Goal: Task Accomplishment & Management: Use online tool/utility

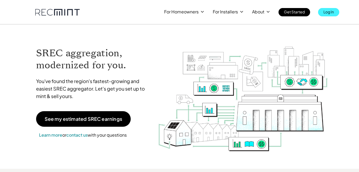
click at [329, 13] on p "Log In" at bounding box center [328, 11] width 10 height 7
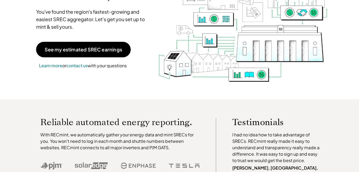
scroll to position [77, 0]
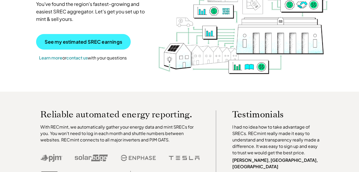
click at [104, 44] on p "See my estimated SREC earnings" at bounding box center [83, 41] width 77 height 5
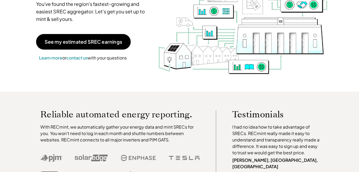
scroll to position [0, 0]
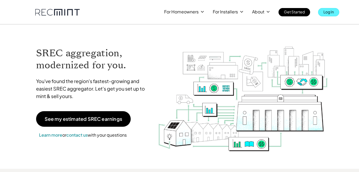
click at [333, 12] on p "Log In" at bounding box center [328, 11] width 10 height 7
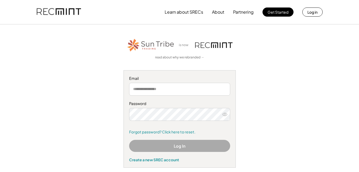
click at [151, 89] on input "email" at bounding box center [179, 89] width 101 height 13
type input "**********"
click at [226, 115] on icon at bounding box center [224, 113] width 5 height 5
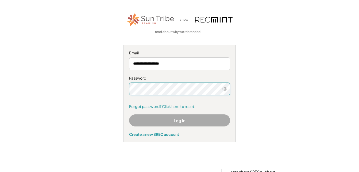
scroll to position [27, 0]
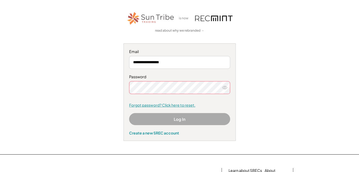
click at [151, 104] on link "Forgot password? Click here to reset." at bounding box center [179, 104] width 101 height 5
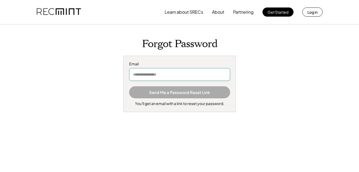
click at [142, 77] on input "email" at bounding box center [179, 74] width 101 height 13
type input "**********"
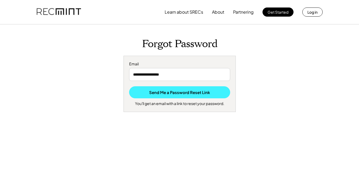
click at [181, 95] on button "Send Me a Password Reset Link" at bounding box center [179, 92] width 101 height 12
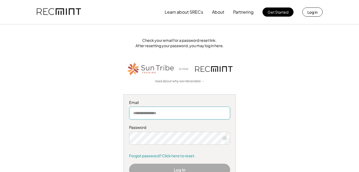
click at [157, 116] on input "email" at bounding box center [179, 112] width 101 height 13
type input "**********"
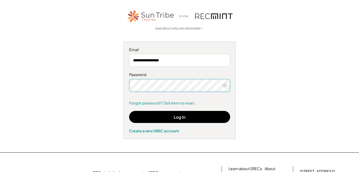
scroll to position [55, 0]
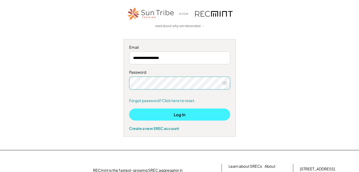
click at [189, 115] on button "Log In" at bounding box center [179, 114] width 101 height 12
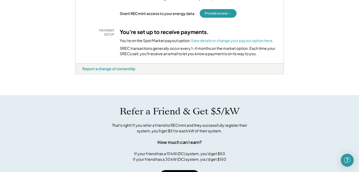
scroll to position [183, 0]
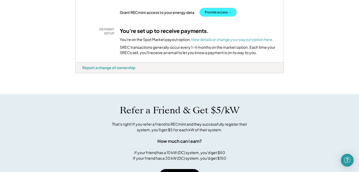
click at [223, 11] on button "Provide access →" at bounding box center [218, 12] width 37 height 9
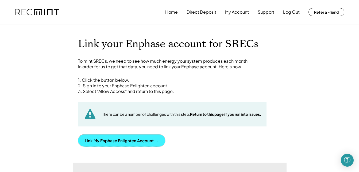
click at [140, 140] on button "Link My Enphase Enlighten Account →" at bounding box center [121, 140] width 87 height 12
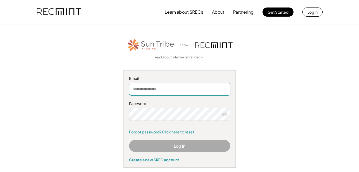
click at [135, 88] on input "email" at bounding box center [179, 89] width 101 height 13
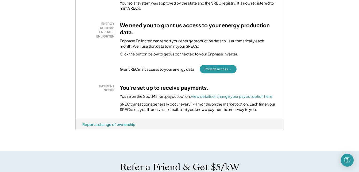
scroll to position [166, 0]
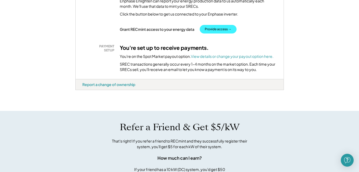
click at [231, 29] on button "Provide access →" at bounding box center [218, 29] width 37 height 9
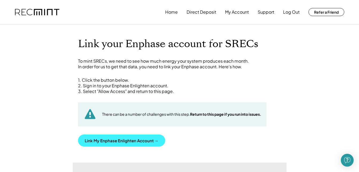
click at [129, 140] on button "Link My Enphase Enlighten Account →" at bounding box center [121, 140] width 87 height 12
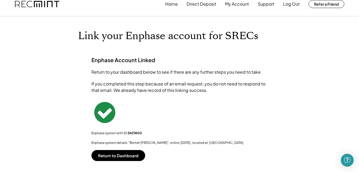
scroll to position [6, 0]
